Goal: Task Accomplishment & Management: Manage account settings

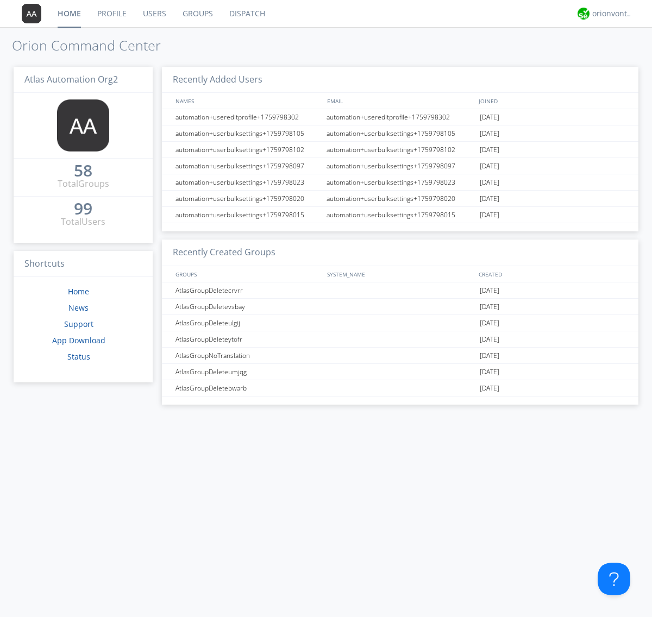
click at [197, 14] on link "Groups" at bounding box center [197, 13] width 47 height 27
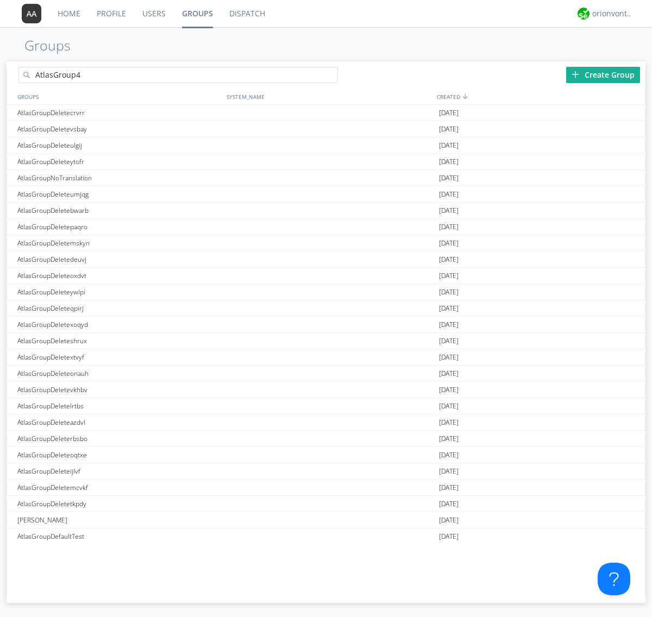
type input "AtlasGroup4"
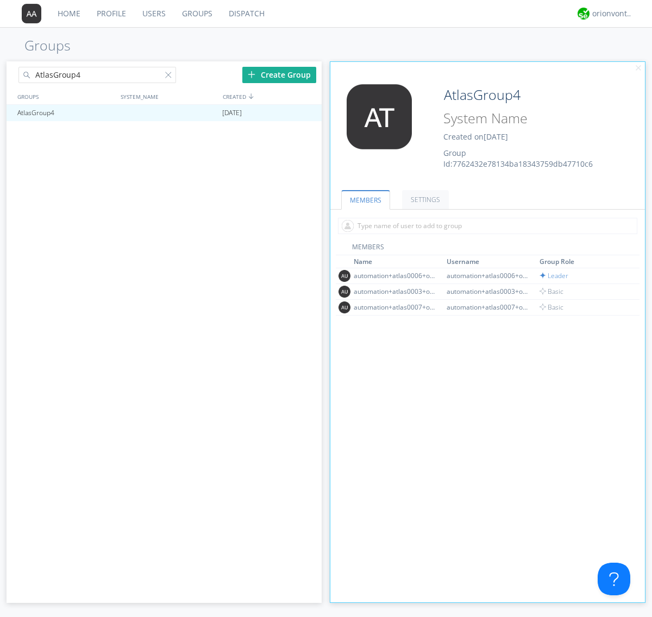
click at [424, 199] on link "SETTINGS" at bounding box center [425, 199] width 47 height 19
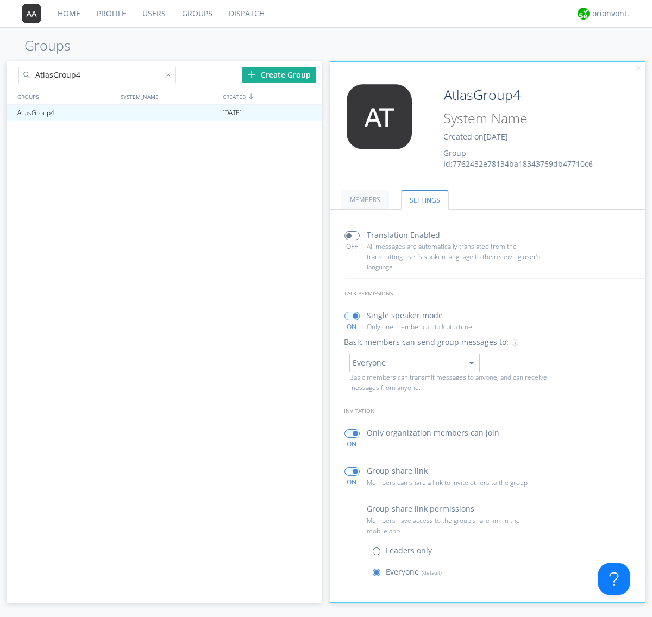
click at [414, 362] on button "Everyone" at bounding box center [414, 363] width 130 height 18
click at [0, 0] on link "Leaders only" at bounding box center [0, 0] width 0 height 0
click at [609, 14] on div "orionvontas+atlas+automation+org2" at bounding box center [612, 13] width 41 height 11
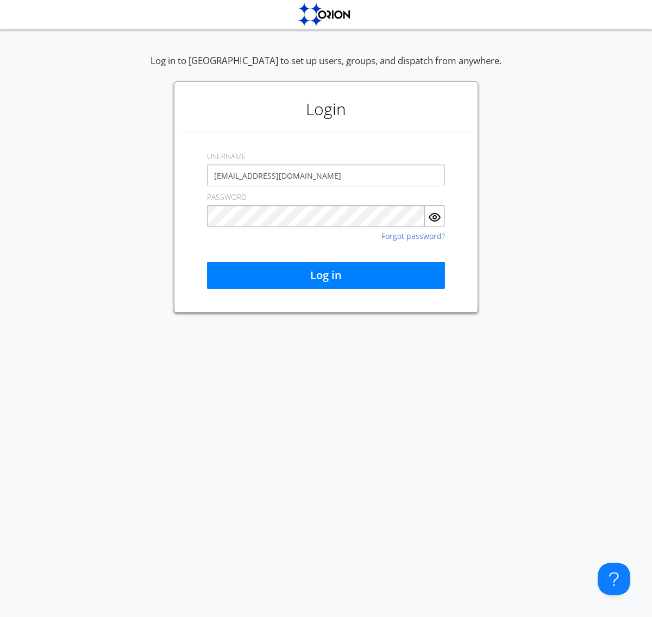
type input "[EMAIL_ADDRESS][DOMAIN_NAME]"
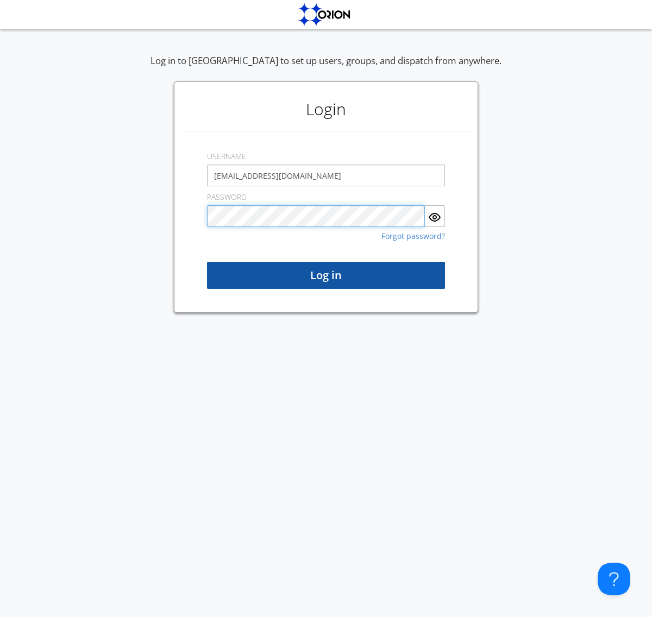
click at [326, 275] on button "Log in" at bounding box center [326, 275] width 238 height 27
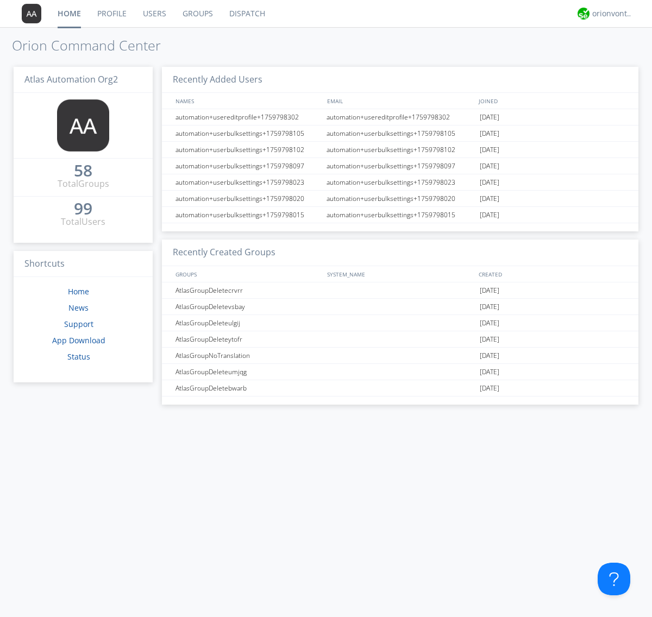
click at [197, 14] on link "Groups" at bounding box center [197, 13] width 47 height 27
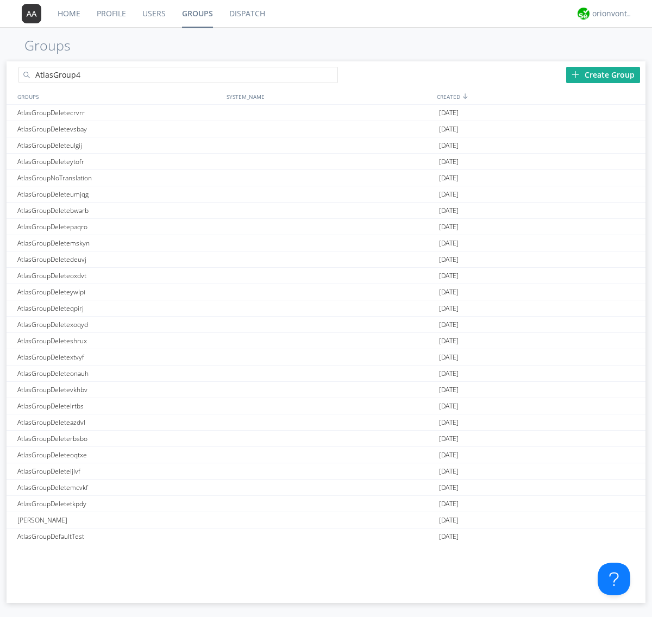
type input "AtlasGroup4"
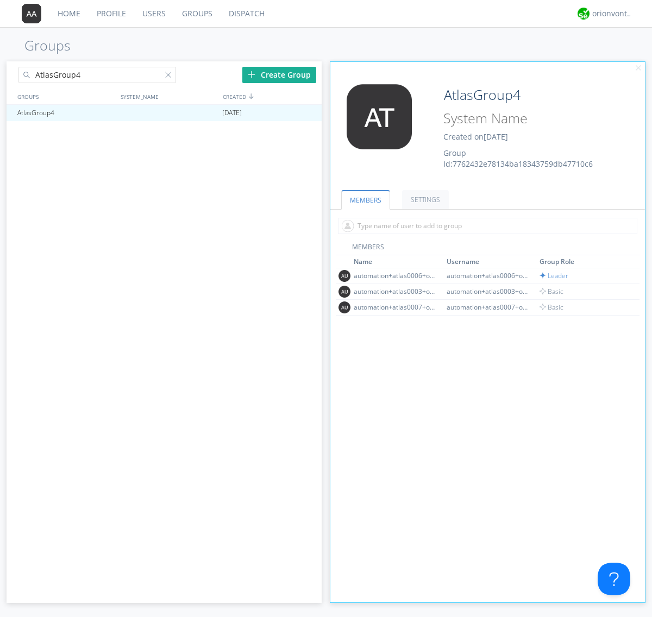
click at [424, 199] on link "SETTINGS" at bounding box center [425, 199] width 47 height 19
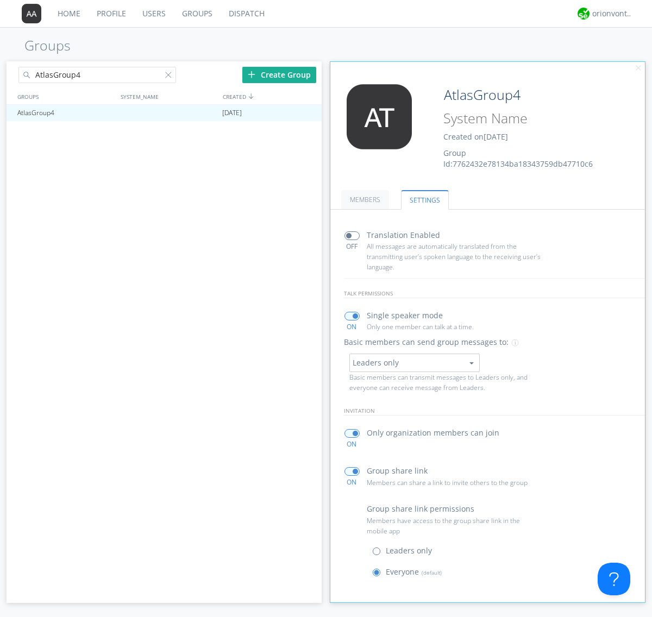
click at [414, 362] on button "Leaders only" at bounding box center [414, 363] width 130 height 18
click at [0, 0] on link "No One (Direct Messages Only)" at bounding box center [0, 0] width 0 height 0
click at [414, 362] on button "No One (Direct Messages Only)" at bounding box center [414, 363] width 130 height 18
click at [0, 0] on link "Everyone" at bounding box center [0, 0] width 0 height 0
click at [609, 14] on div "orionvontas+atlas+automation+org2" at bounding box center [612, 13] width 41 height 11
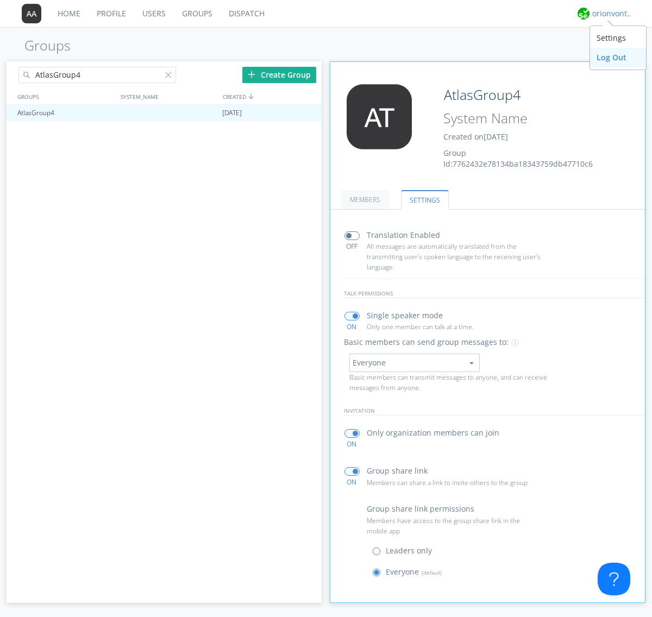
click at [618, 57] on div "Log Out" at bounding box center [618, 58] width 56 height 20
